Goal: Task Accomplishment & Management: Use online tool/utility

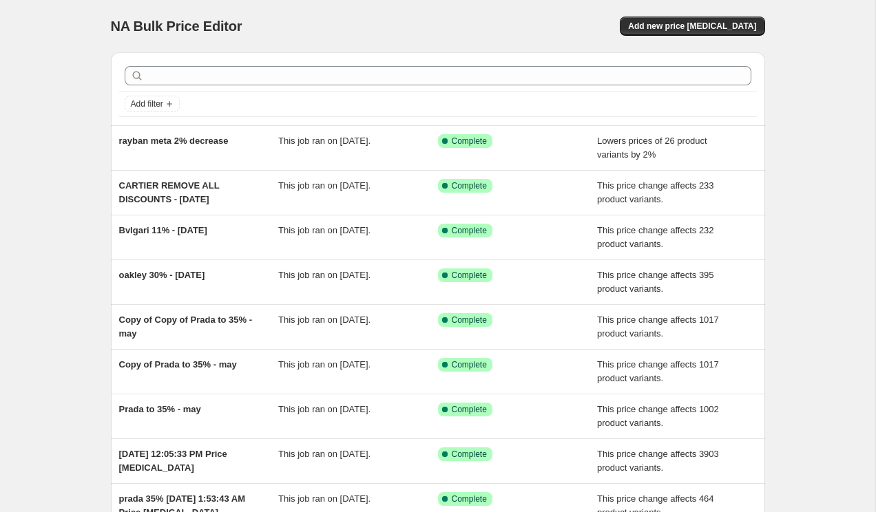
click at [743, 14] on div "NA Bulk Price Editor. This page is ready NA Bulk Price Editor Add new price [ME…" at bounding box center [438, 26] width 654 height 52
click at [743, 38] on div "NA Bulk Price Editor. This page is ready NA Bulk Price Editor Add new price [ME…" at bounding box center [438, 26] width 654 height 52
click at [743, 26] on span "Add new price [MEDICAL_DATA]" at bounding box center [692, 26] width 128 height 11
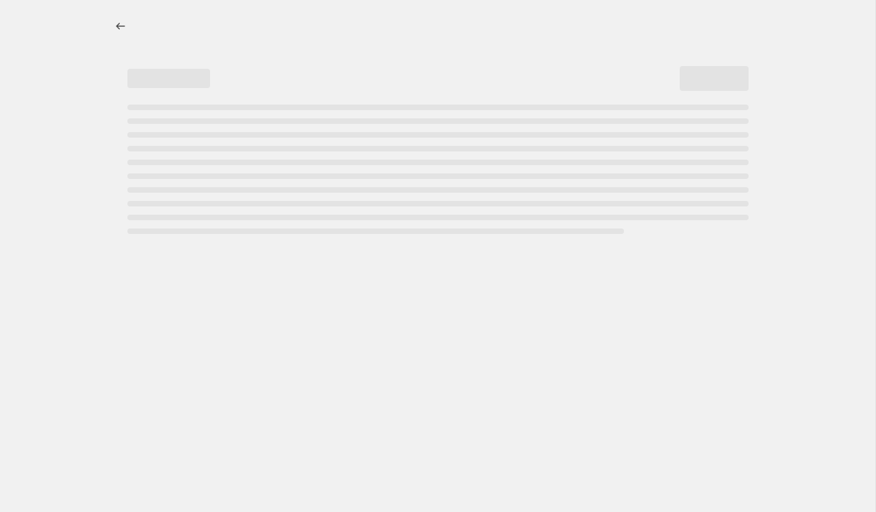
select select "percentage"
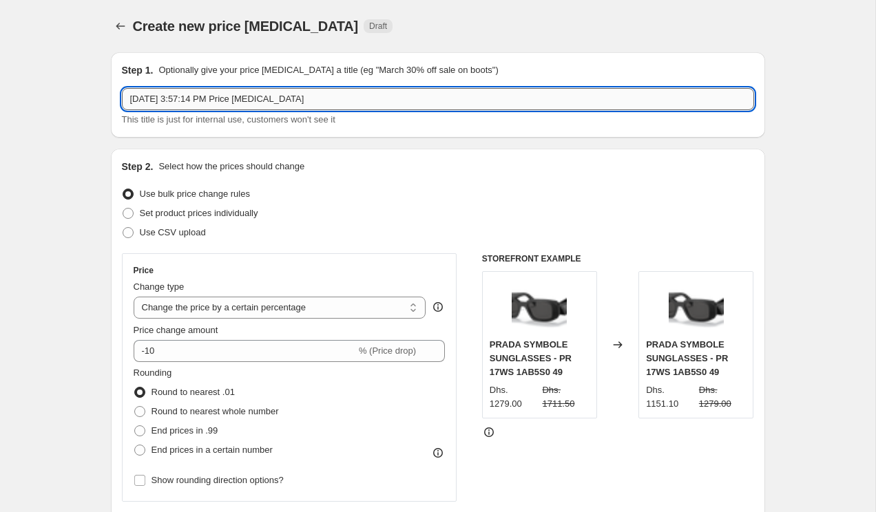
click at [331, 92] on input "[DATE] 3:57:14 PM Price [MEDICAL_DATA]" at bounding box center [438, 99] width 632 height 22
click at [343, 103] on input "[DATE] 3:57:14 PM Price [MEDICAL_DATA]" at bounding box center [438, 99] width 632 height 22
drag, startPoint x: 241, startPoint y: 101, endPoint x: 386, endPoint y: 103, distance: 145.3
click at [386, 103] on input "[DATE] 3:57:14 PM Price [MEDICAL_DATA]" at bounding box center [438, 99] width 632 height 22
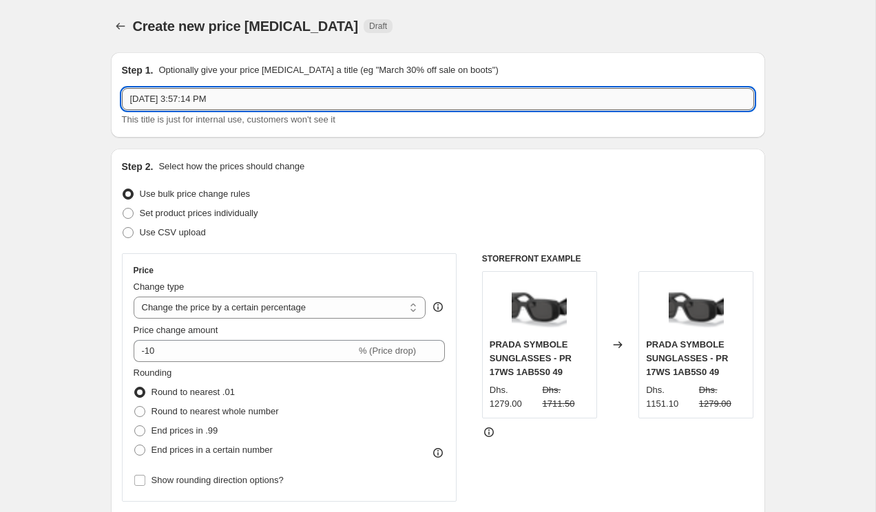
click at [129, 93] on input "[DATE] 3:57:14 PM" at bounding box center [438, 99] width 632 height 22
type input "[PERSON_NAME] to 15% - [DATE] 3:57:14 PM"
click at [268, 363] on div "Price Change type Change the price to a certain amount Change the price by a ce…" at bounding box center [290, 377] width 312 height 225
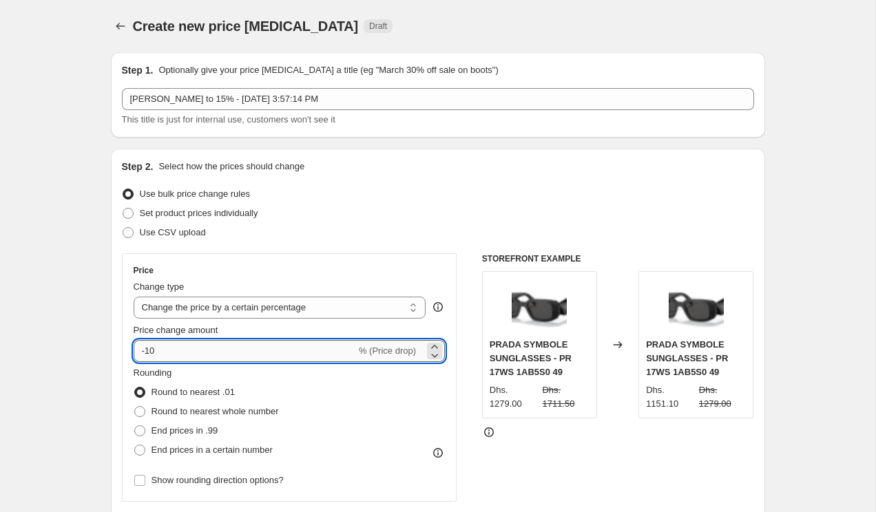
click at [266, 355] on input "-10" at bounding box center [245, 351] width 222 height 22
type input "-15"
click at [307, 306] on select "Change the price to a certain amount Change the price by a certain amount Chang…" at bounding box center [280, 308] width 293 height 22
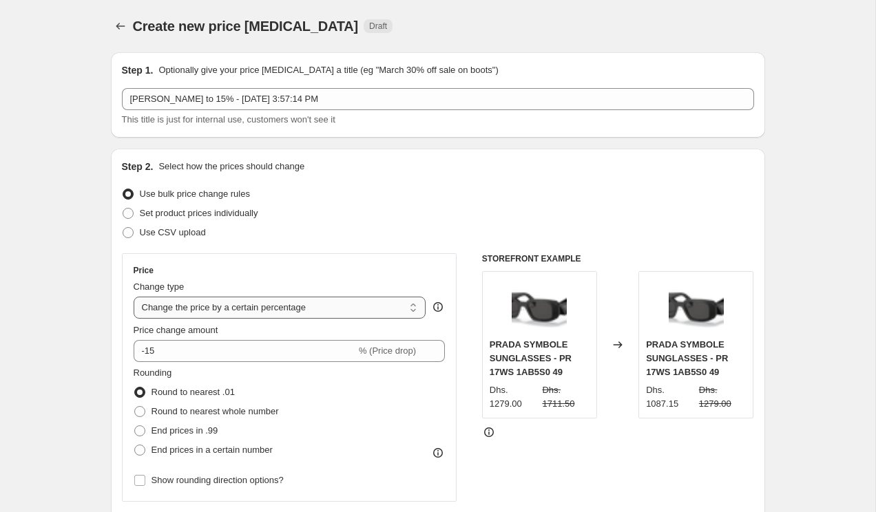
click at [134, 297] on select "Change the price to a certain amount Change the price by a certain amount Chang…" at bounding box center [280, 308] width 293 height 22
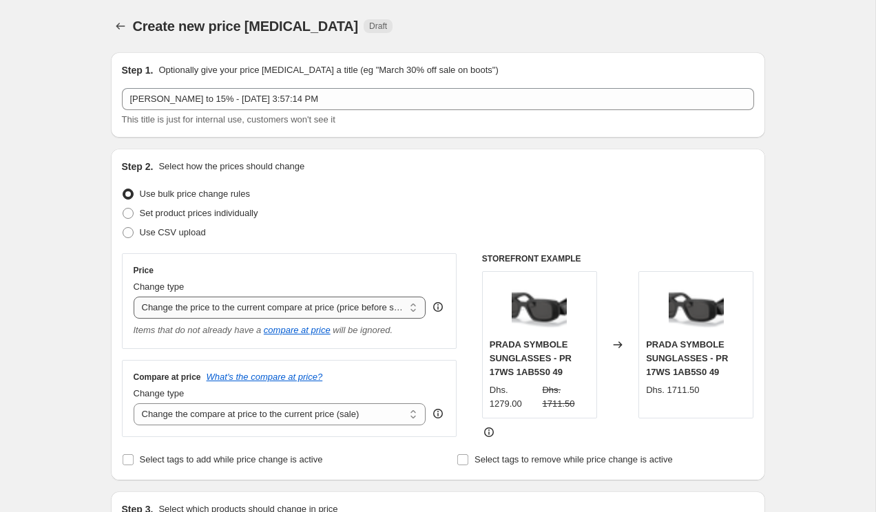
click at [330, 304] on select "Change the price to a certain amount Change the price by a certain amount Chang…" at bounding box center [280, 308] width 293 height 22
select select "pcap"
click at [134, 297] on select "Change the price to a certain amount Change the price by a certain amount Chang…" at bounding box center [280, 308] width 293 height 22
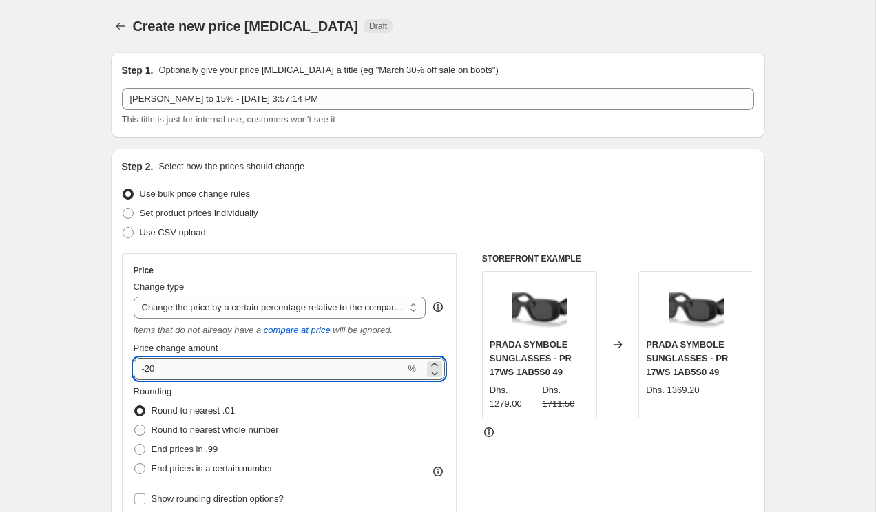
click at [319, 363] on input "-20" at bounding box center [270, 369] width 272 height 22
type input "0"
type input "-15"
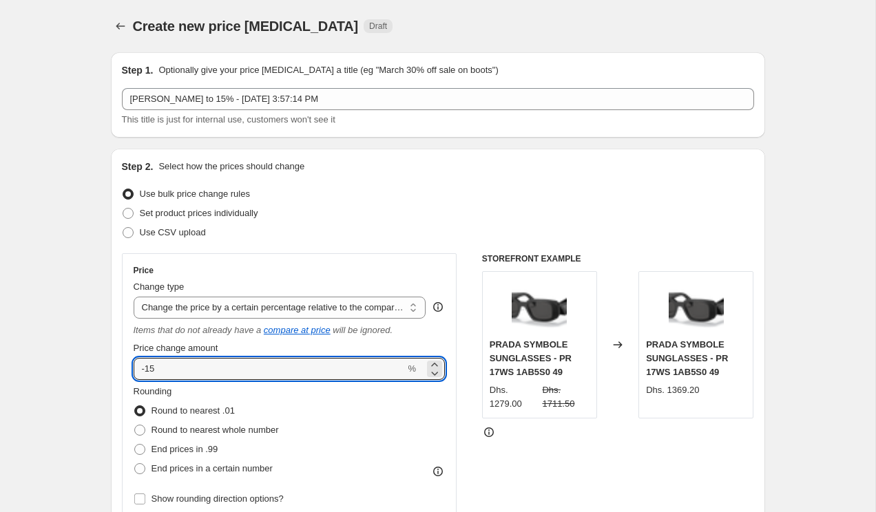
click at [410, 412] on div "Rounding Round to nearest .01 Round to nearest whole number End prices in .99 E…" at bounding box center [290, 432] width 312 height 94
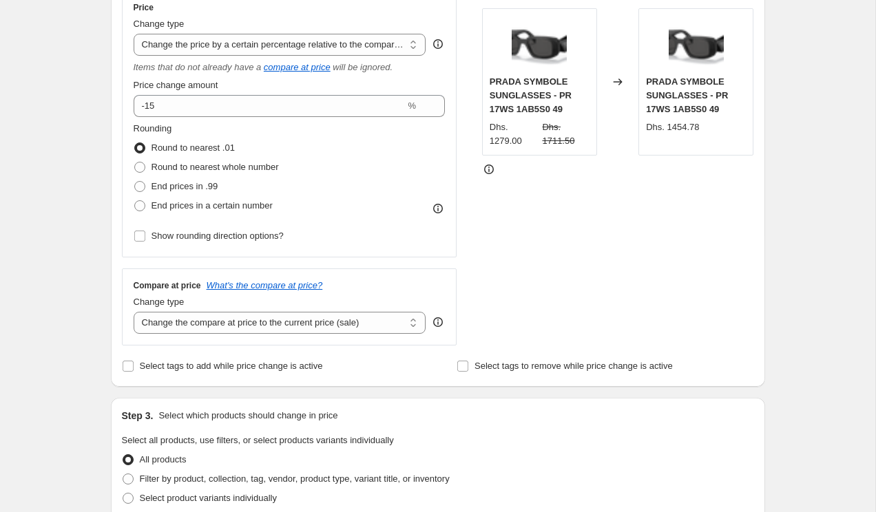
scroll to position [335, 0]
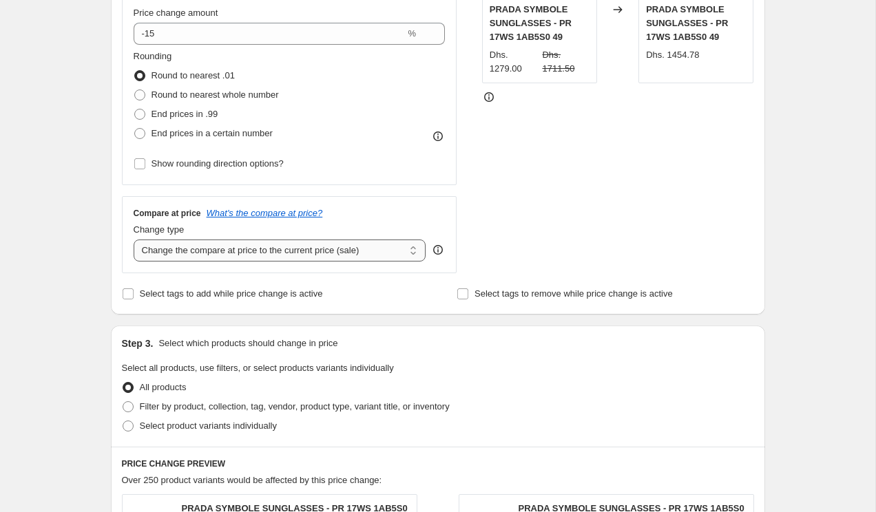
click at [357, 251] on select "Change the compare at price to the current price (sale) Change the compare at p…" at bounding box center [280, 251] width 293 height 22
select select "no_change"
click at [134, 240] on select "Change the compare at price to the current price (sale) Change the compare at p…" at bounding box center [280, 251] width 293 height 22
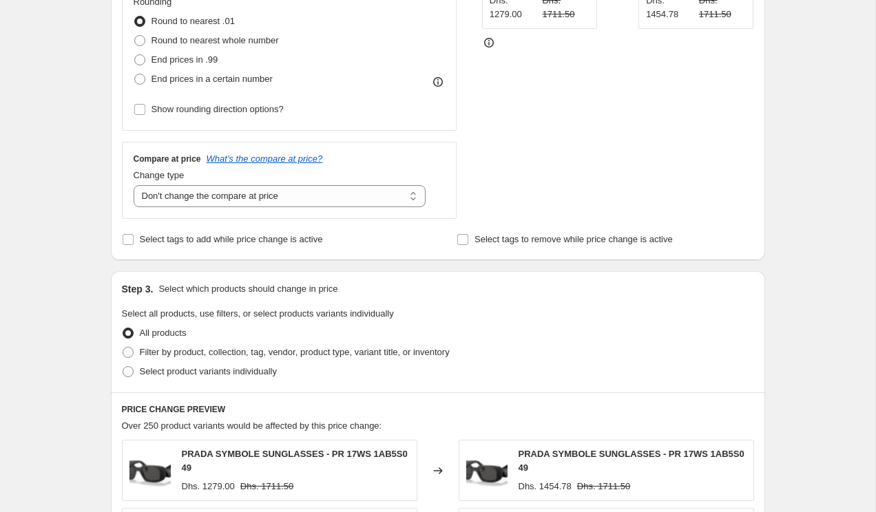
scroll to position [414, 0]
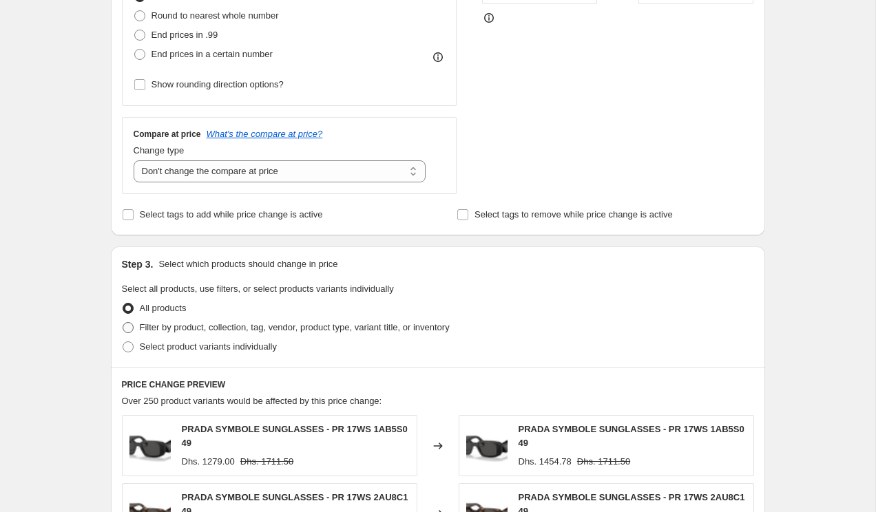
click at [344, 327] on span "Filter by product, collection, tag, vendor, product type, variant title, or inv…" at bounding box center [295, 327] width 310 height 10
click at [123, 323] on input "Filter by product, collection, tag, vendor, product type, variant title, or inv…" at bounding box center [123, 322] width 1 height 1
radio input "true"
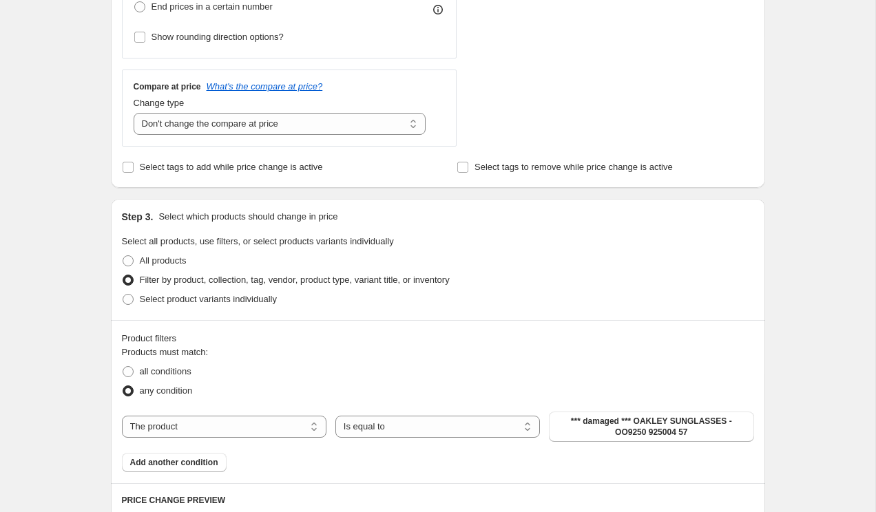
scroll to position [463, 0]
click at [296, 412] on div "The product The product's collection The product's tag The product's vendor The…" at bounding box center [438, 425] width 632 height 30
click at [286, 424] on select "The product The product's collection The product's tag The product's vendor The…" at bounding box center [224, 425] width 204 height 22
select select "vendor"
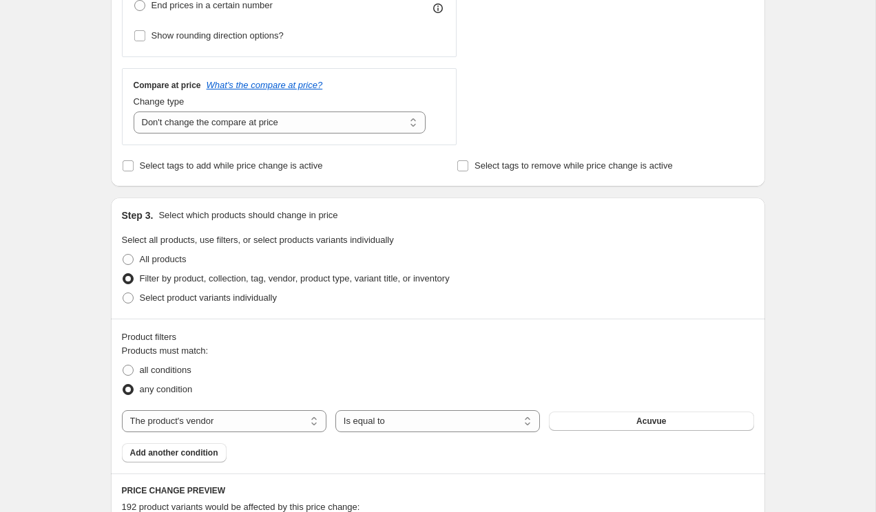
click at [608, 423] on button "Acuvue" at bounding box center [651, 421] width 204 height 19
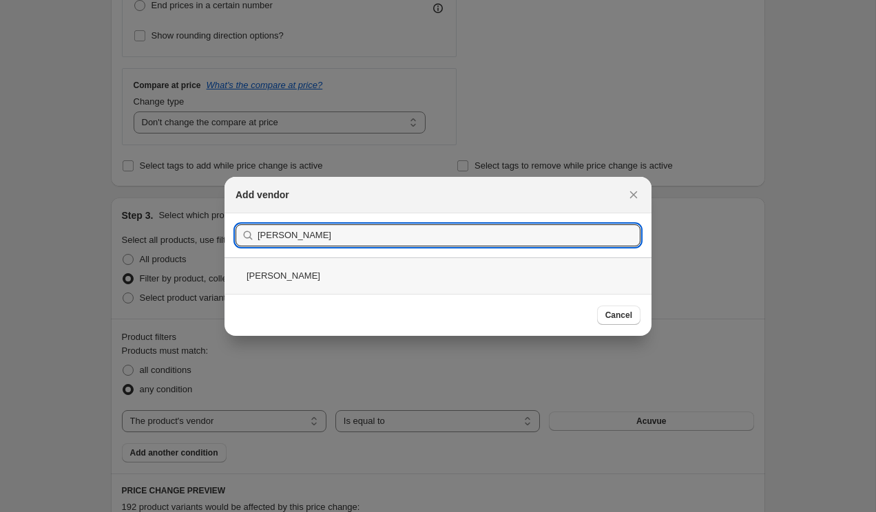
type input "[PERSON_NAME]"
click at [388, 271] on div "[PERSON_NAME]" at bounding box center [437, 275] width 427 height 36
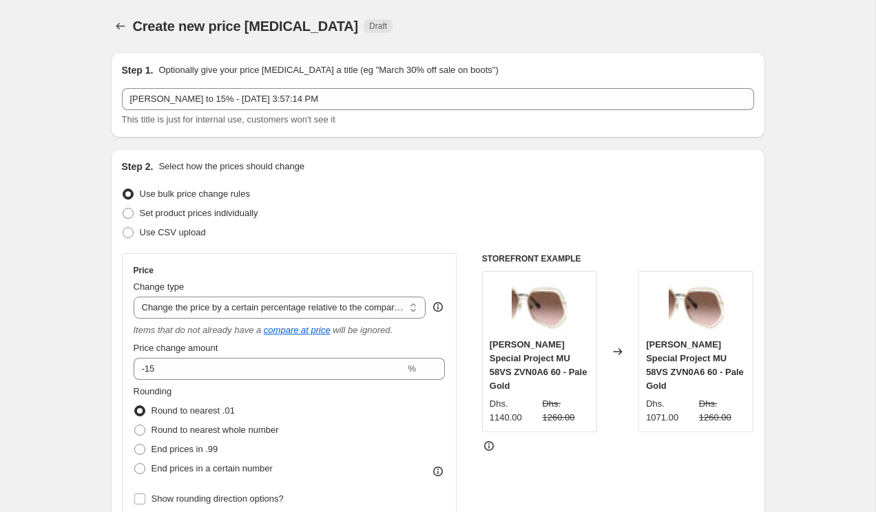
click at [324, 381] on div "Price Change type Change the price to a certain amount Change the price by a ce…" at bounding box center [290, 387] width 312 height 244
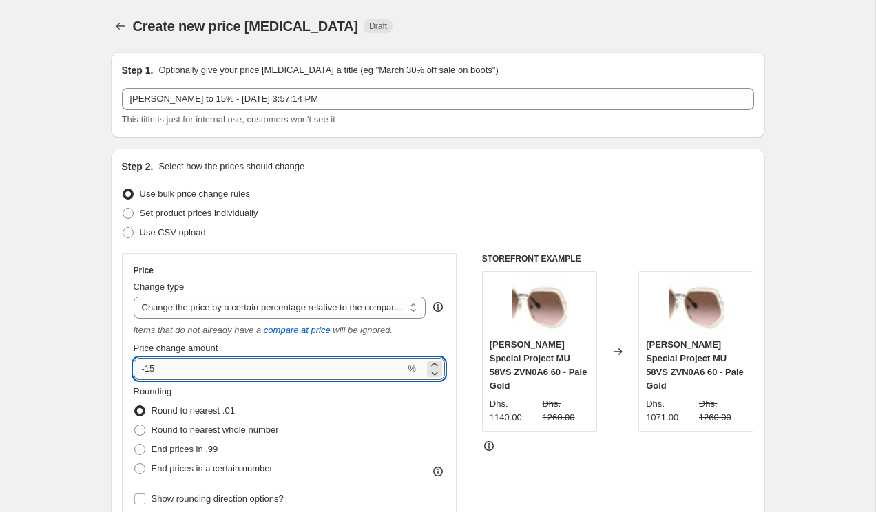
click at [319, 369] on input "-15" at bounding box center [270, 369] width 272 height 22
